Goal: Check status: Check status

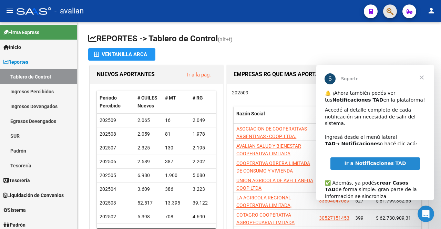
click at [384, 12] on button "button" at bounding box center [390, 11] width 14 height 14
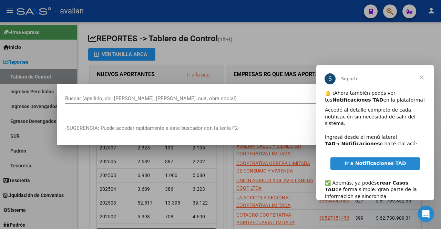
click at [422, 79] on span "Cerrar" at bounding box center [421, 77] width 25 height 25
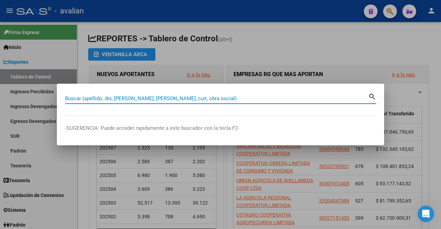
click at [175, 97] on input "Buscar (apellido, dni, [PERSON_NAME], [PERSON_NAME], cuit, obra social)" at bounding box center [216, 98] width 303 height 6
paste input "27417376653"
type input "27417376653"
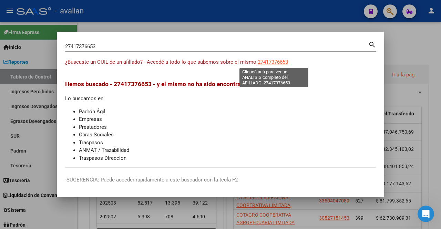
click at [280, 61] on span "27417376653" at bounding box center [273, 62] width 30 height 6
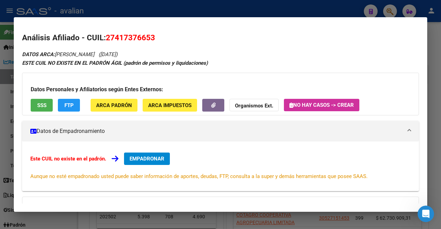
scroll to position [37, 0]
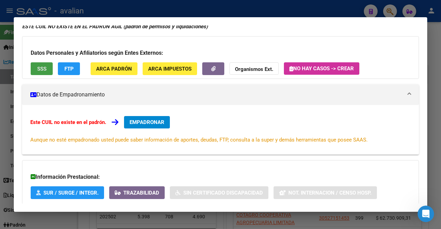
click at [45, 69] on span "SSS" at bounding box center [41, 69] width 9 height 6
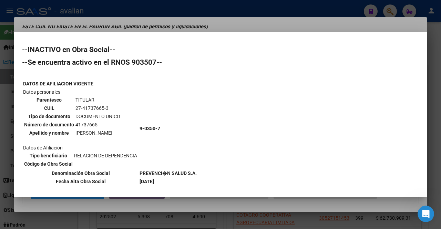
scroll to position [0, 0]
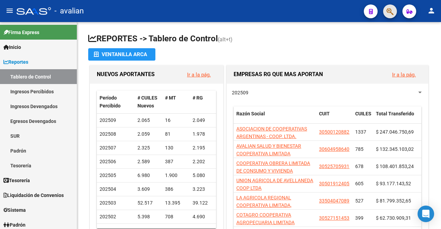
click at [389, 7] on span "button" at bounding box center [389, 11] width 7 height 14
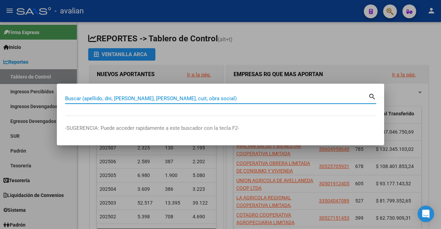
paste input "30718031849"
type input "30718031849"
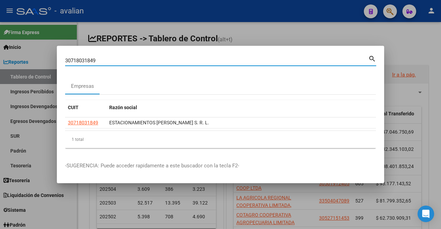
click at [18, 186] on div at bounding box center [220, 114] width 441 height 229
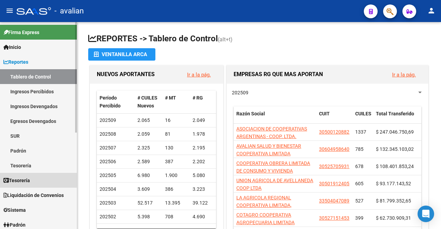
click at [18, 186] on link "Tesorería" at bounding box center [38, 180] width 77 height 15
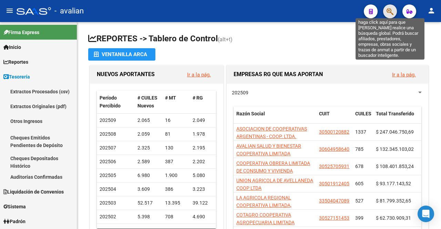
click at [392, 12] on icon "button" at bounding box center [389, 12] width 7 height 8
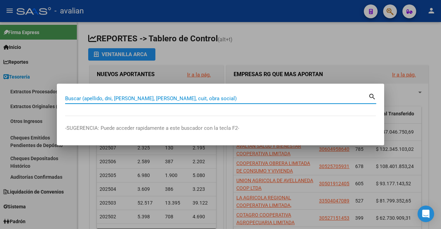
paste input "30718031849"
type input "30718031849"
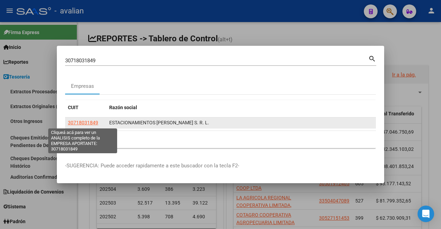
click at [84, 122] on span "30718031849" at bounding box center [83, 123] width 30 height 6
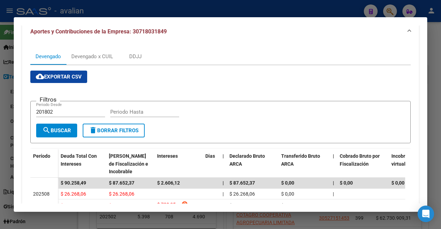
scroll to position [92, 0]
click at [90, 51] on div "Devengado x CUIL" at bounding box center [92, 56] width 52 height 17
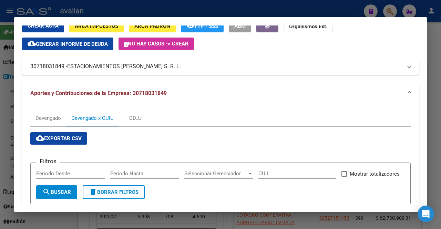
scroll to position [0, 0]
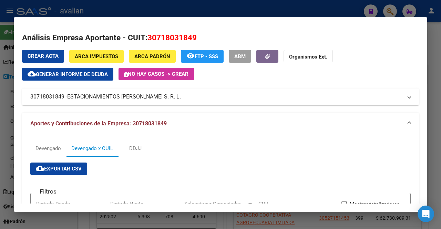
click at [112, 100] on span "ESTACIONAMIENTOS PILAR S. R. L." at bounding box center [124, 97] width 114 height 8
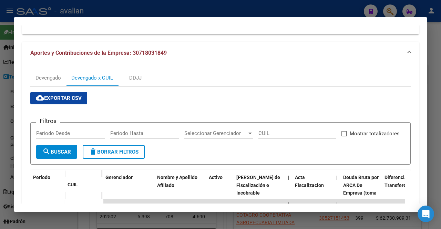
scroll to position [247, 0]
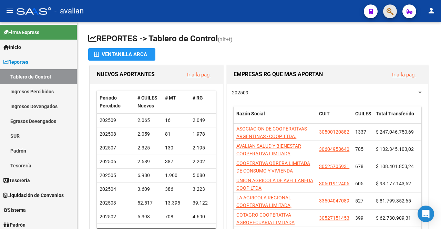
click at [395, 14] on button "button" at bounding box center [390, 11] width 14 height 14
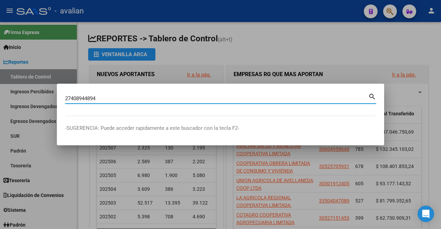
type input "27408944894"
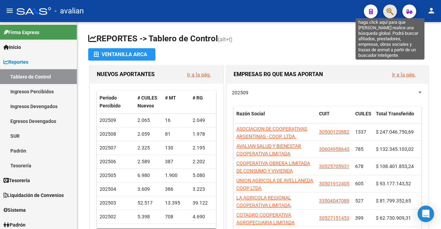
click at [390, 9] on icon "button" at bounding box center [389, 12] width 7 height 8
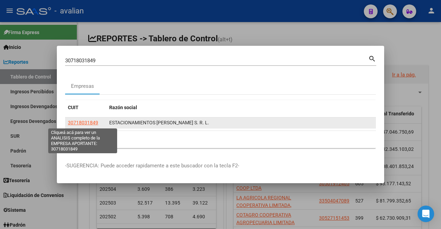
click at [85, 124] on span "30718031849" at bounding box center [83, 123] width 30 height 6
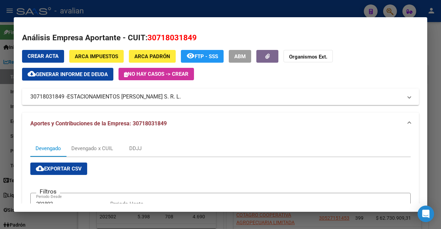
click at [158, 3] on div at bounding box center [220, 114] width 441 height 229
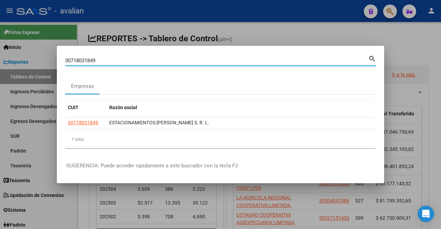
drag, startPoint x: 297, startPoint y: 64, endPoint x: 0, endPoint y: 31, distance: 298.6
click at [0, 31] on div "30718031849 Buscar (apellido, dni, cuil, nro traspaso, cuit, obra social) searc…" at bounding box center [220, 114] width 441 height 229
paste input "371512885"
type input "33715128859"
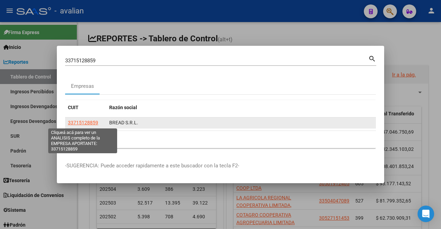
click at [91, 123] on span "33715128859" at bounding box center [83, 123] width 30 height 6
type textarea "33715128859"
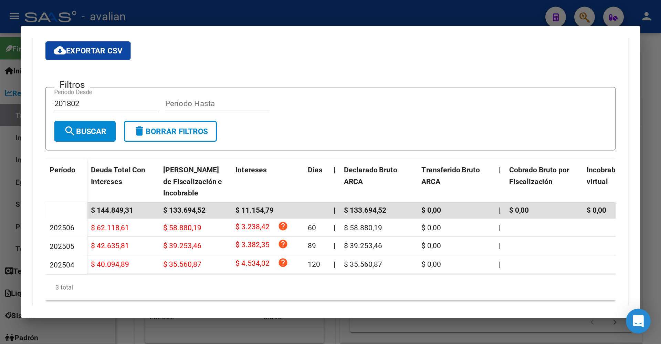
scroll to position [44, 0]
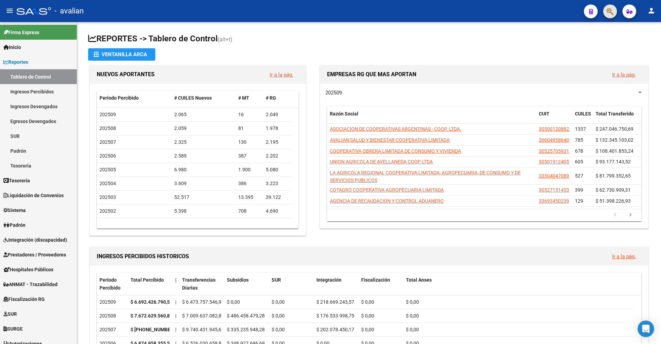
click at [615, 13] on button "button" at bounding box center [610, 11] width 14 height 14
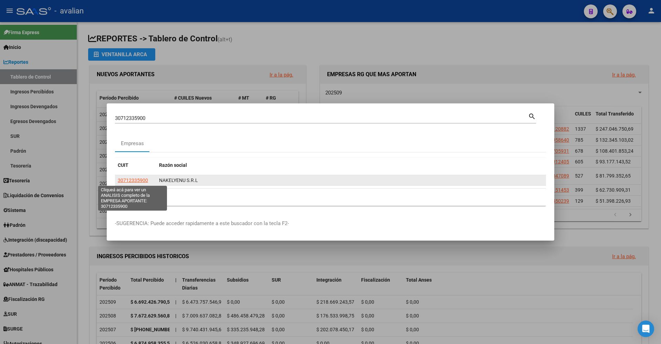
click at [128, 179] on span "30712335900" at bounding box center [133, 180] width 30 height 6
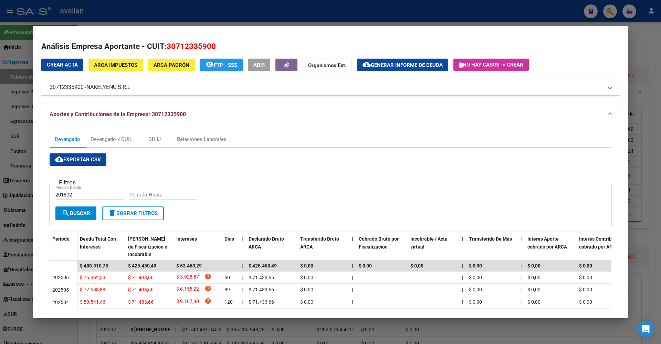
click at [609, 86] on span at bounding box center [610, 87] width 3 height 8
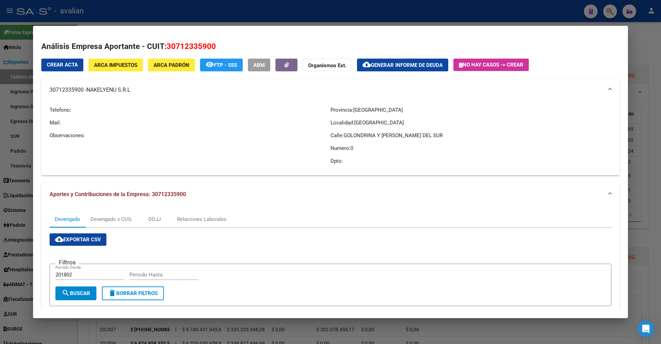
click at [610, 15] on div at bounding box center [330, 172] width 661 height 344
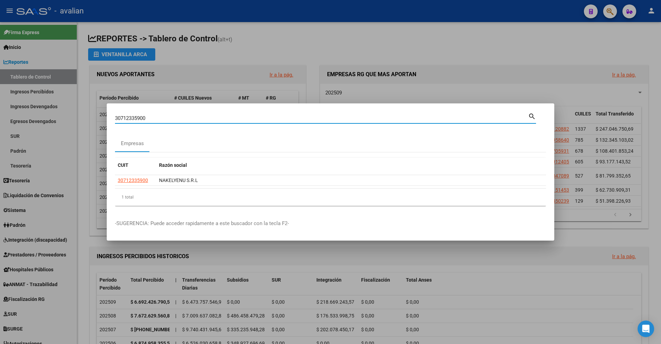
drag, startPoint x: 168, startPoint y: 118, endPoint x: 9, endPoint y: 86, distance: 162.2
click at [9, 86] on div "30712335900 Buscar (apellido, dni, cuil, nro traspaso, cuit, obra social) searc…" at bounding box center [330, 172] width 661 height 344
paste input "8292588"
type input "30718292588"
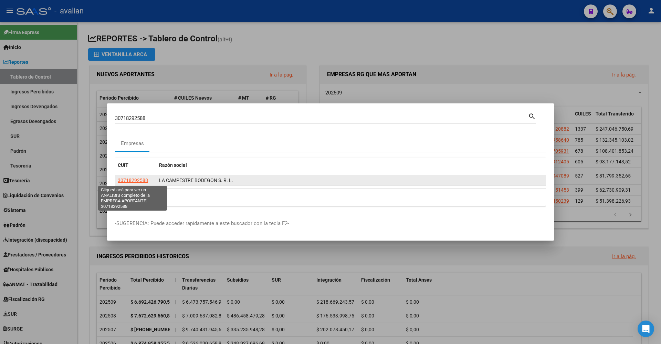
click at [128, 180] on span "30718292588" at bounding box center [133, 180] width 30 height 6
type textarea "30718292588"
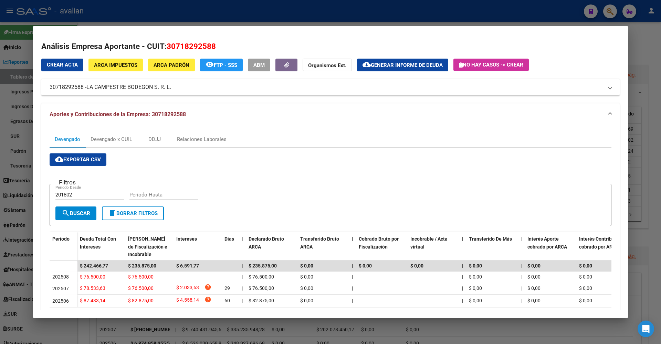
click at [609, 14] on div at bounding box center [330, 172] width 661 height 344
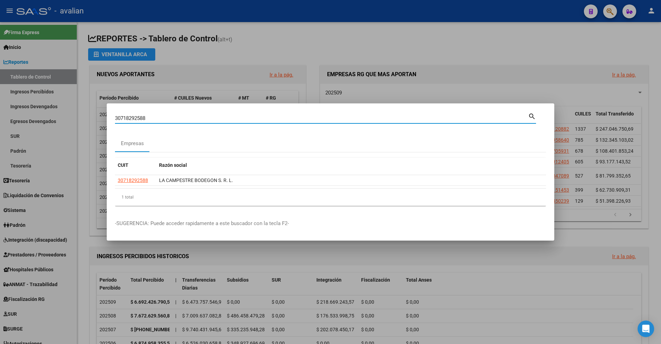
drag, startPoint x: 234, startPoint y: 118, endPoint x: 20, endPoint y: 96, distance: 215.4
click at [20, 96] on div "30718292588 Buscar (apellido, dni, cuil, nro traspaso, cuit, obra social) searc…" at bounding box center [330, 172] width 661 height 344
paste input "781503"
type input "30718781503"
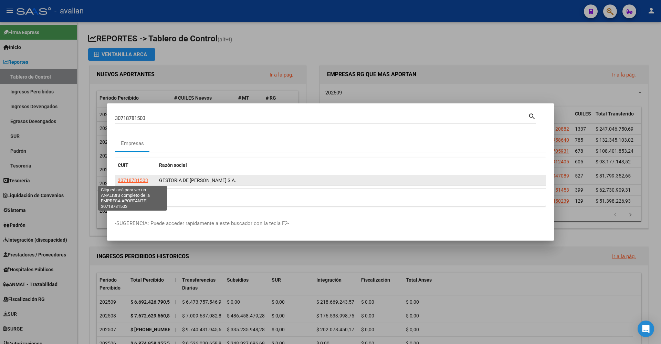
click at [138, 179] on span "30718781503" at bounding box center [133, 180] width 30 height 6
type textarea "30718781503"
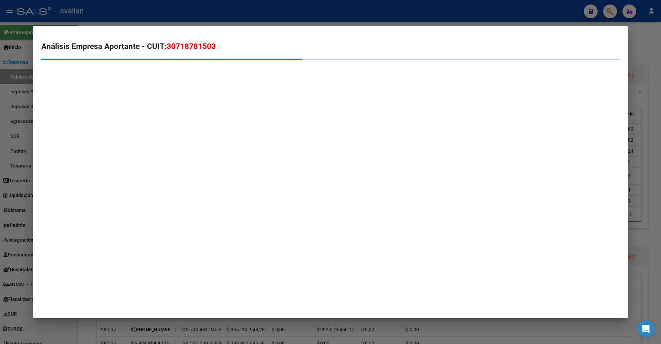
click at [609, 12] on div at bounding box center [330, 172] width 661 height 344
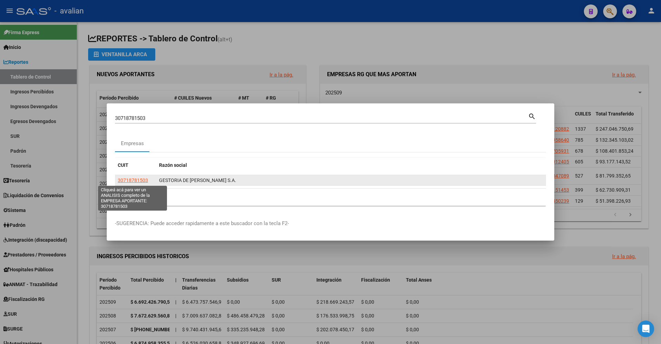
click at [121, 180] on span "30718781503" at bounding box center [133, 180] width 30 height 6
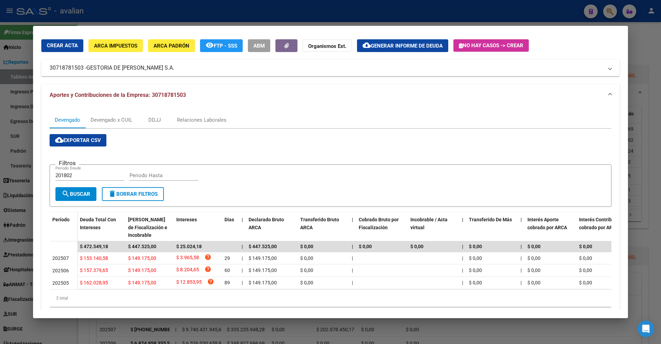
scroll to position [19, 0]
